Goal: Task Accomplishment & Management: Complete application form

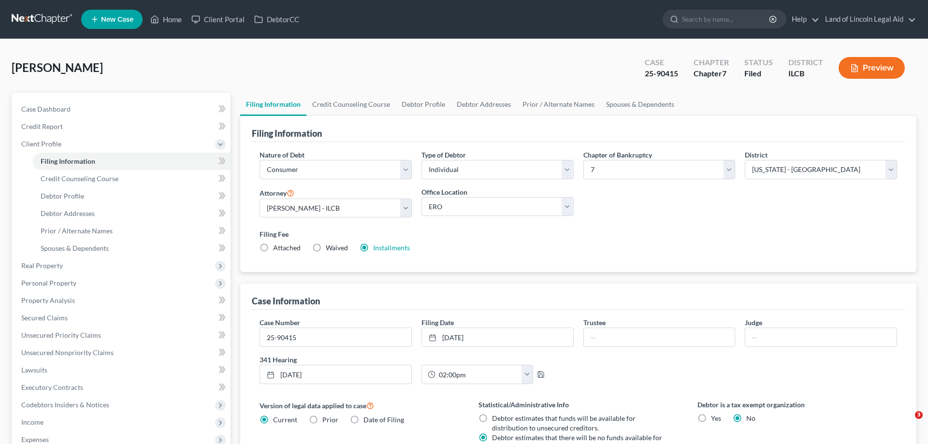
select select "1"
select select "0"
select select "24"
select select "4"
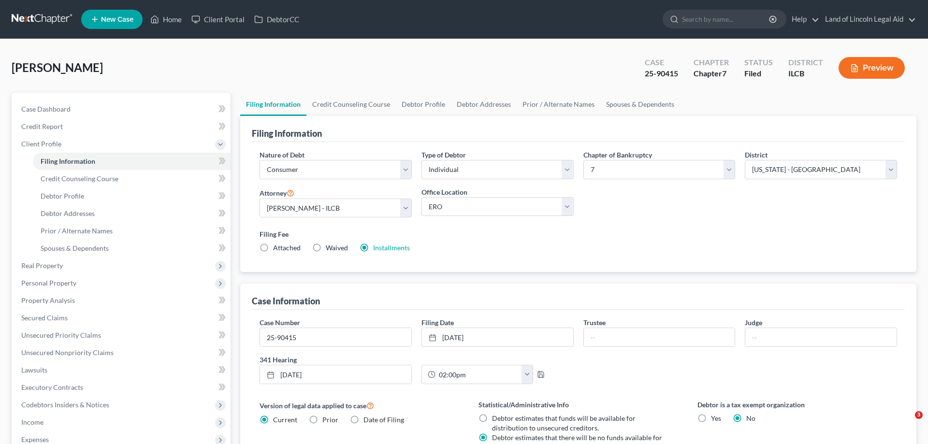
select select "1"
select select "14"
click at [73, 320] on link "Secured Claims" at bounding box center [122, 317] width 217 height 17
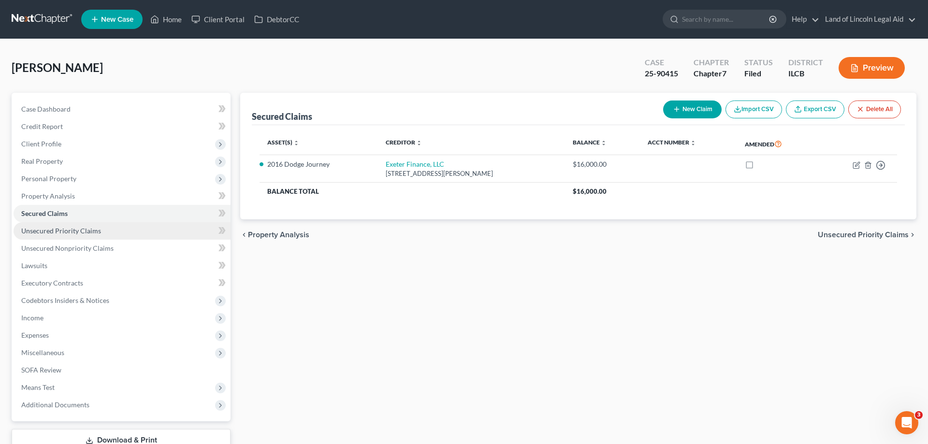
click at [70, 231] on span "Unsecured Priority Claims" at bounding box center [61, 231] width 80 height 8
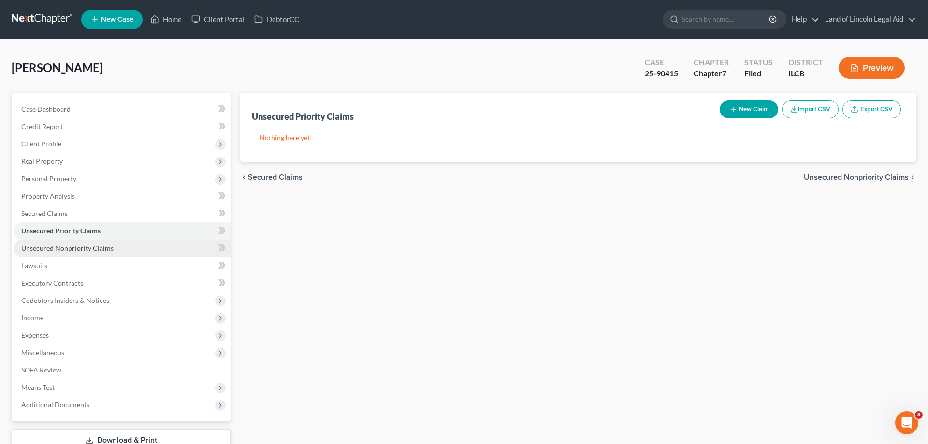
click at [68, 244] on span "Unsecured Nonpriority Claims" at bounding box center [67, 248] width 92 height 8
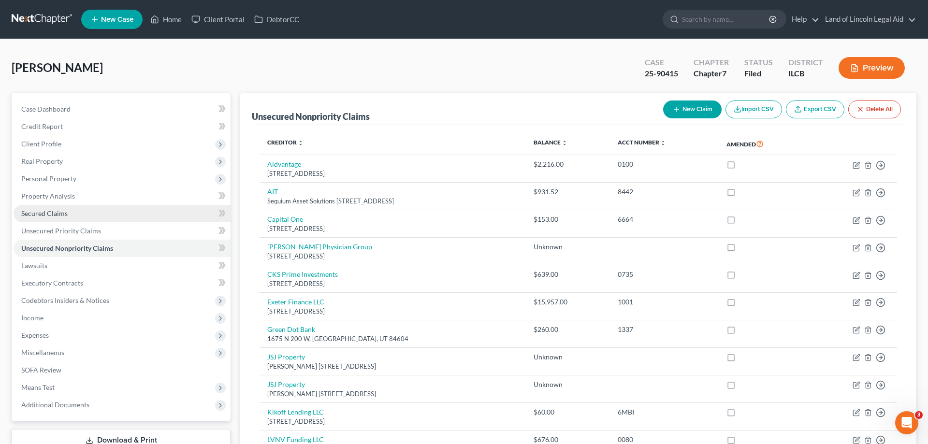
click at [58, 214] on span "Secured Claims" at bounding box center [44, 213] width 46 height 8
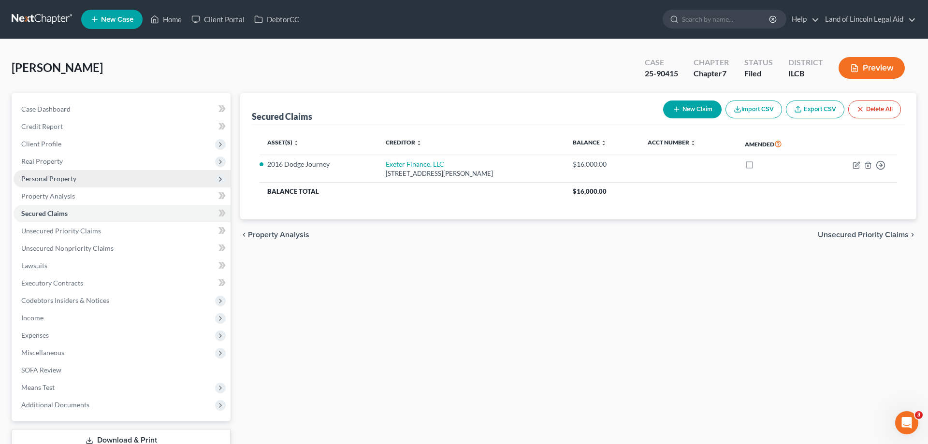
click at [48, 180] on span "Personal Property" at bounding box center [48, 178] width 55 height 8
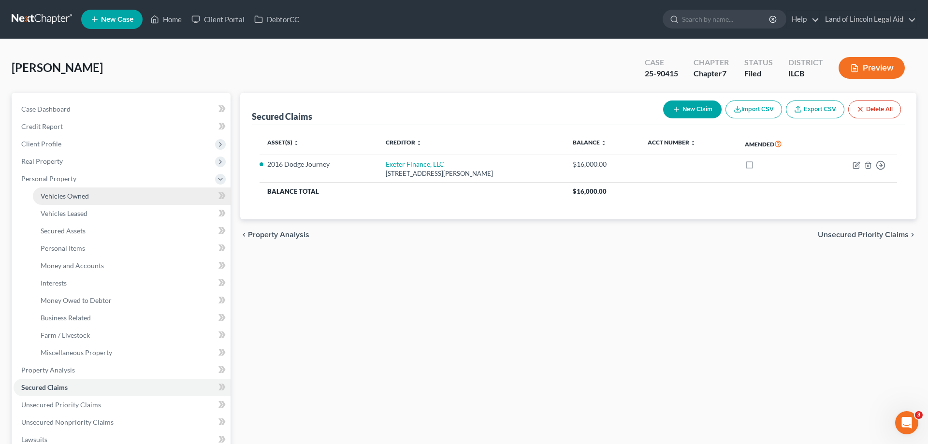
click at [43, 193] on span "Vehicles Owned" at bounding box center [65, 196] width 48 height 8
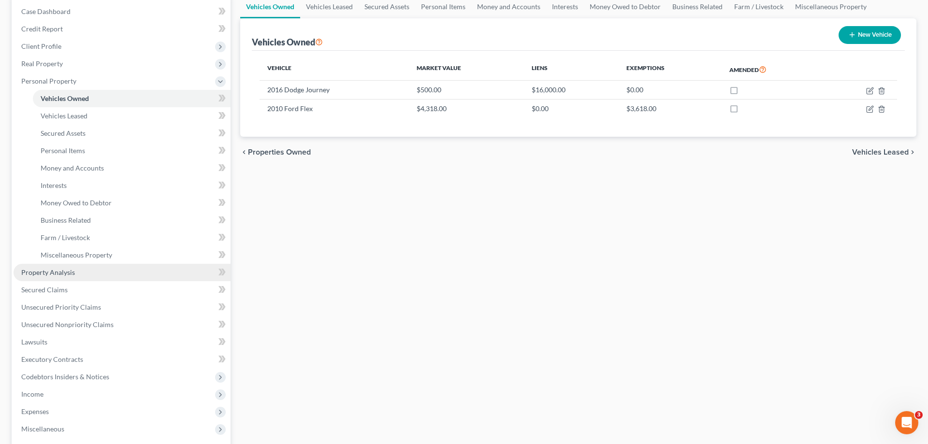
scroll to position [99, 0]
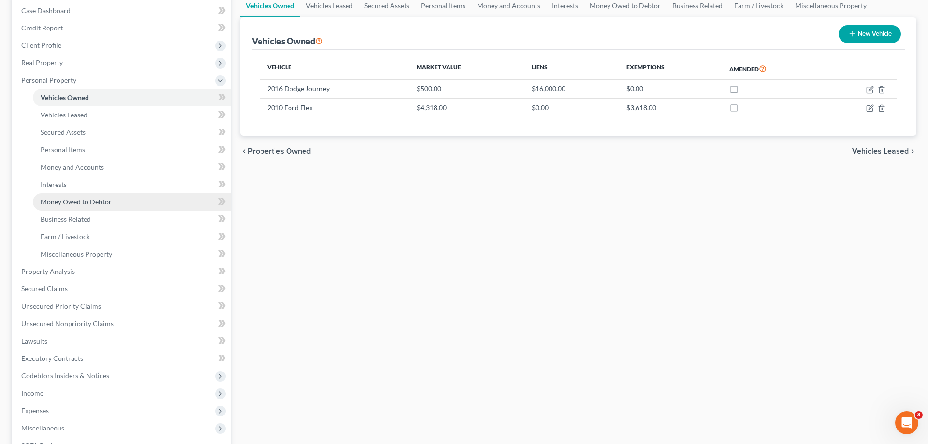
click at [110, 203] on span "Money Owed to Debtor" at bounding box center [76, 202] width 71 height 8
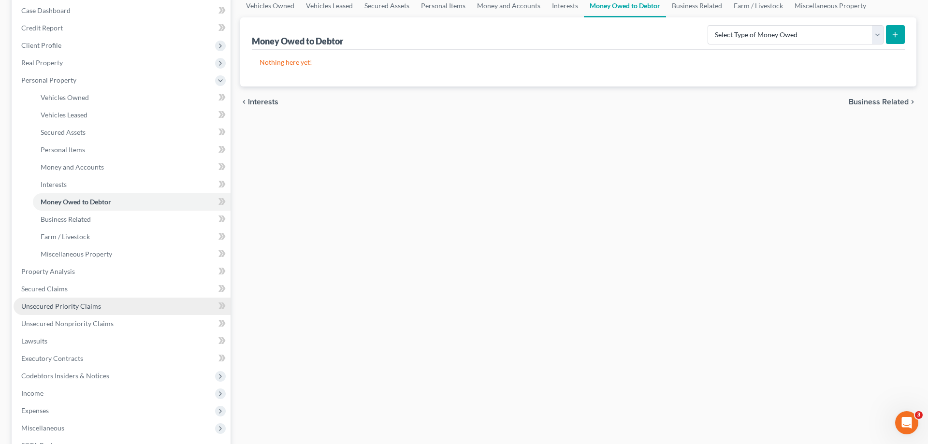
click at [78, 306] on span "Unsecured Priority Claims" at bounding box center [61, 306] width 80 height 8
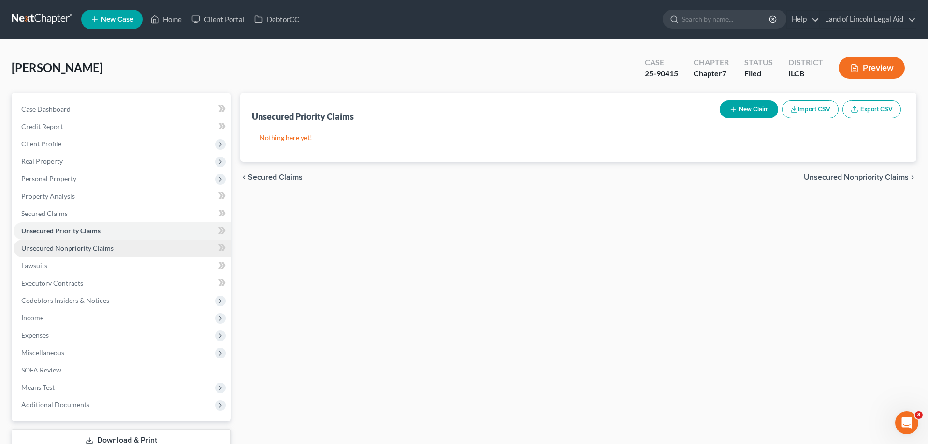
click at [93, 246] on span "Unsecured Nonpriority Claims" at bounding box center [67, 248] width 92 height 8
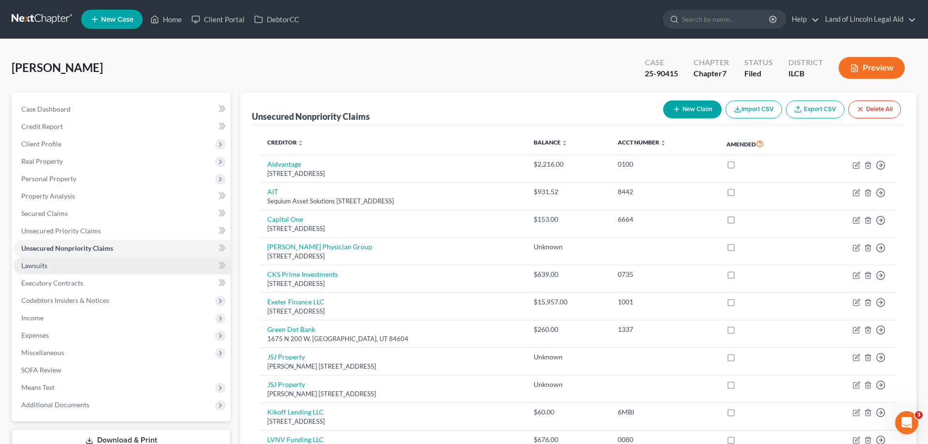
click at [56, 265] on link "Lawsuits" at bounding box center [122, 265] width 217 height 17
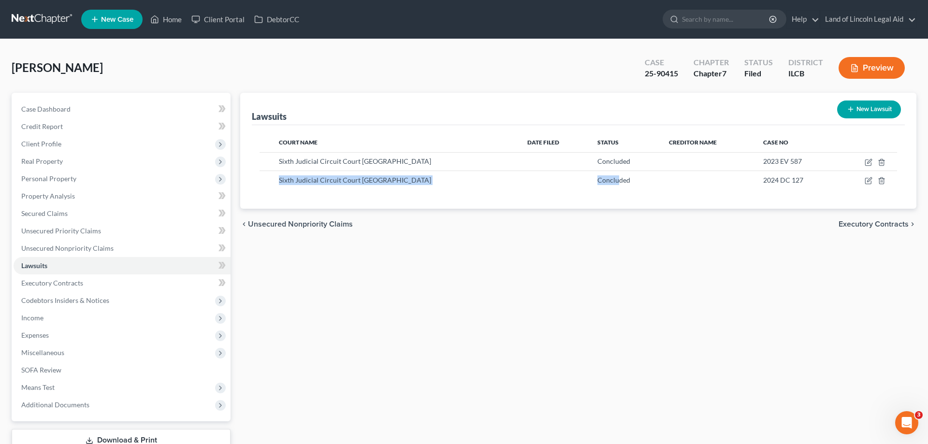
drag, startPoint x: 608, startPoint y: 159, endPoint x: 608, endPoint y: 193, distance: 34.3
click at [608, 193] on div "Court Name Date Filed Status Creditor Name Case No Sixth Judicial Circuit Court…" at bounding box center [578, 167] width 653 height 84
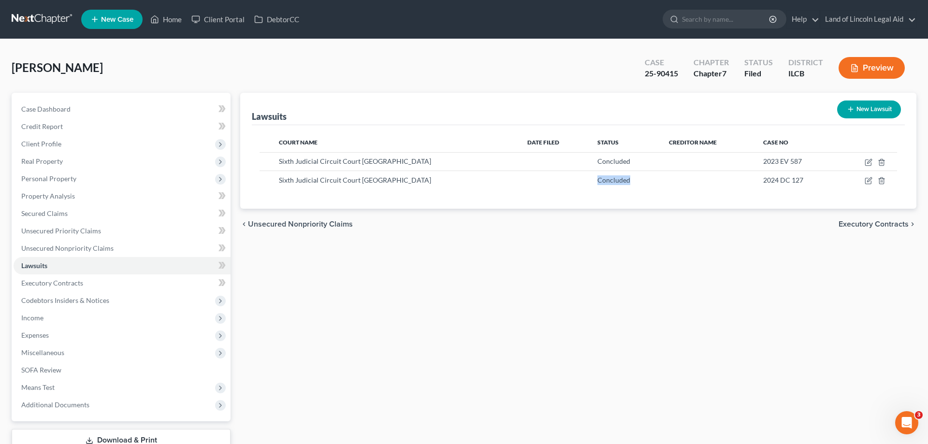
click at [608, 193] on div "Court Name Date Filed Status Creditor Name Case No Sixth Judicial Circuit Court…" at bounding box center [578, 167] width 653 height 84
click at [605, 182] on span "Concluded" at bounding box center [613, 180] width 33 height 8
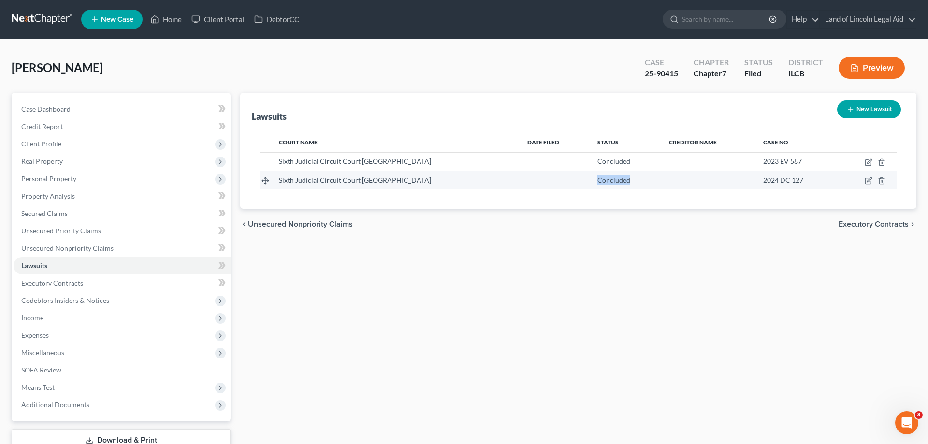
click at [605, 182] on span "Concluded" at bounding box center [613, 180] width 33 height 8
drag, startPoint x: 756, startPoint y: 178, endPoint x: 799, endPoint y: 177, distance: 42.5
click at [799, 177] on td "2024 DC 127" at bounding box center [796, 180] width 82 height 18
copy span "2024 DC 127"
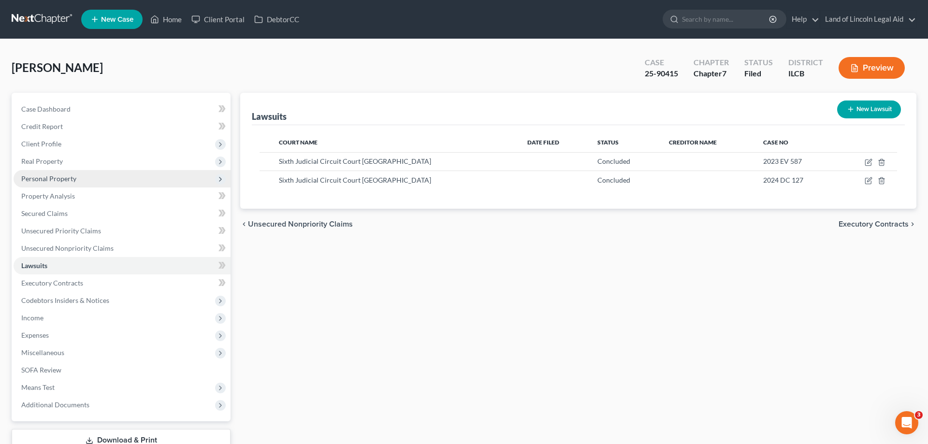
click at [50, 176] on span "Personal Property" at bounding box center [48, 178] width 55 height 8
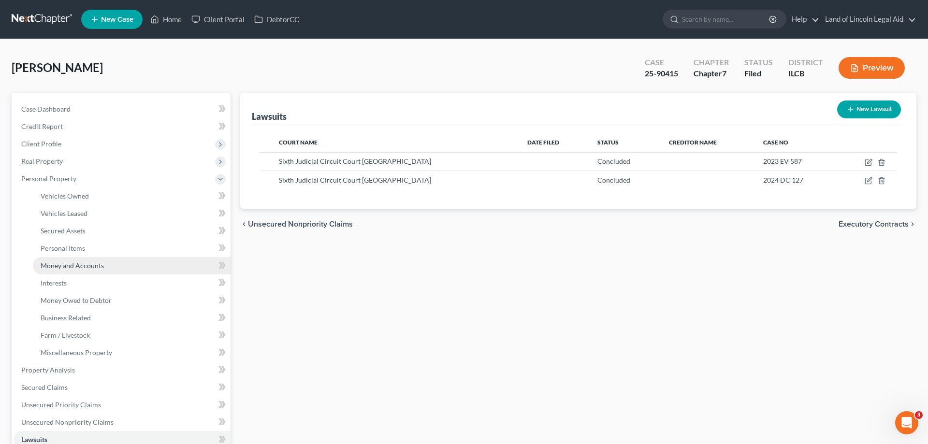
click at [95, 265] on span "Money and Accounts" at bounding box center [72, 265] width 63 height 8
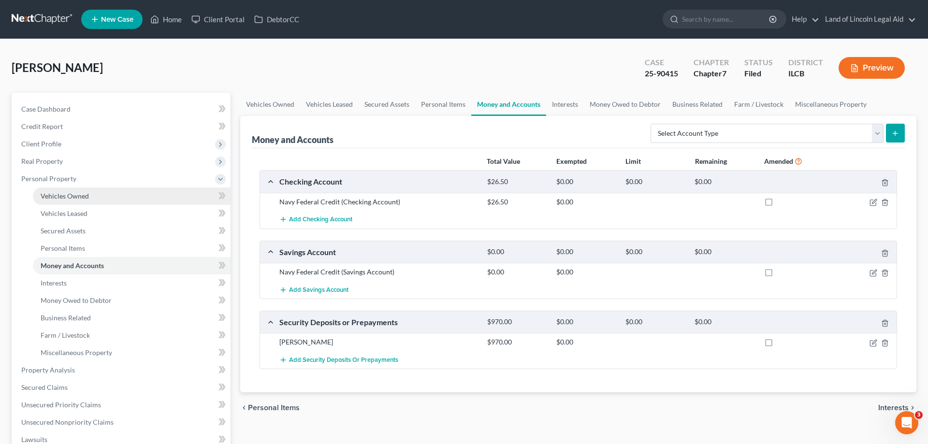
click at [70, 191] on link "Vehicles Owned" at bounding box center [132, 196] width 198 height 17
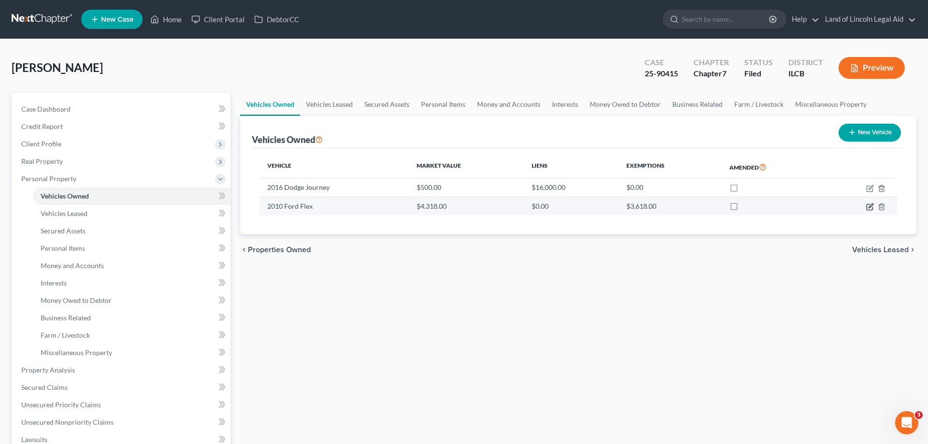
click at [872, 205] on icon "button" at bounding box center [870, 207] width 8 height 8
select select "0"
select select "16"
select select "2"
select select "0"
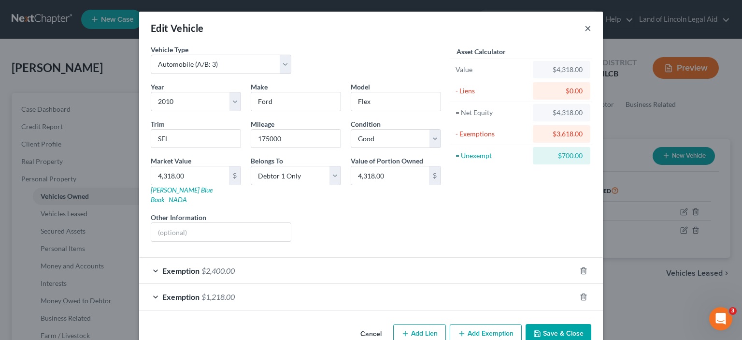
click at [586, 27] on button "×" at bounding box center [588, 28] width 7 height 12
